Goal: Check status

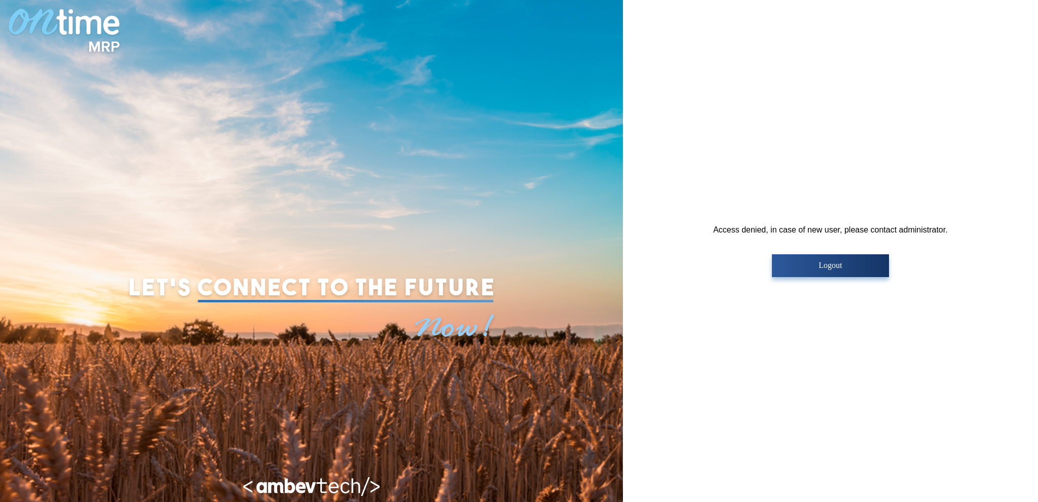
click at [665, 219] on div "Access denied, in case of new user, please contact administrator. Logout" at bounding box center [830, 251] width 415 height 502
click at [296, 488] on img at bounding box center [311, 490] width 137 height 25
click at [388, 327] on img at bounding box center [311, 269] width 375 height 186
click at [401, 299] on img at bounding box center [311, 269] width 375 height 186
click at [826, 265] on p "Logout" at bounding box center [830, 265] width 111 height 9
